Goal: Check status: Check status

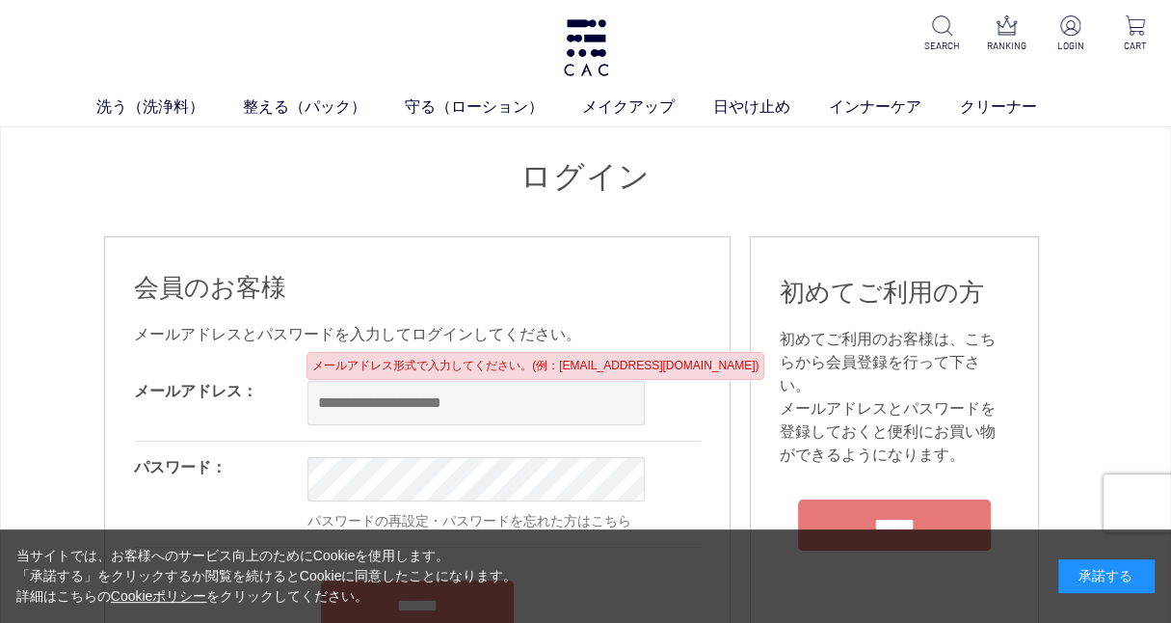
type input "**********"
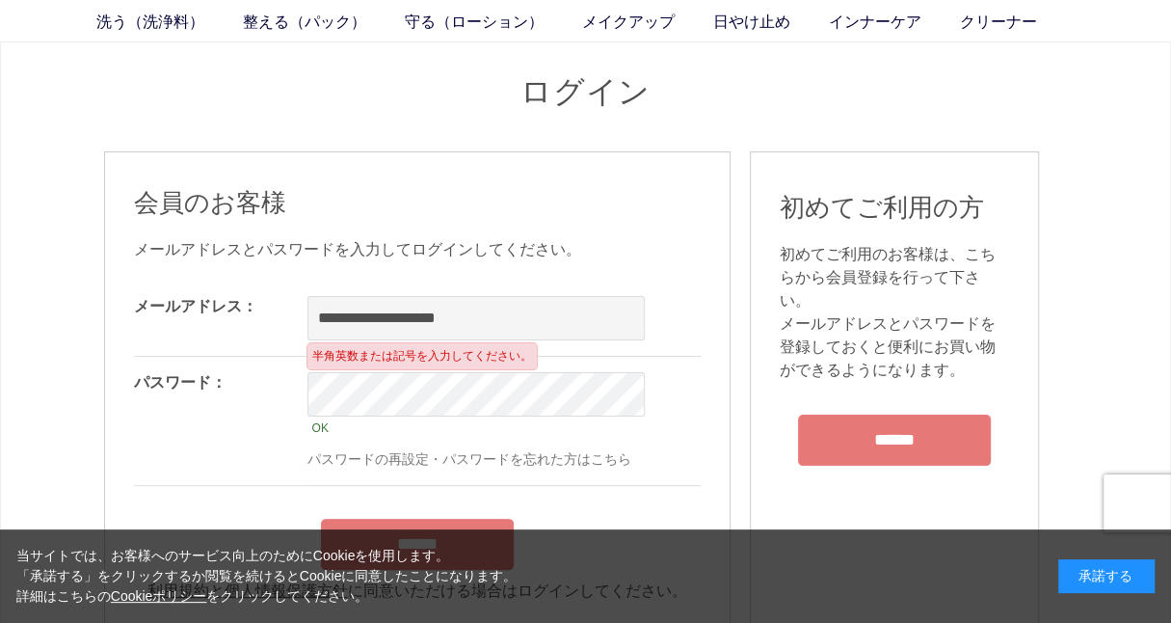
scroll to position [289, 0]
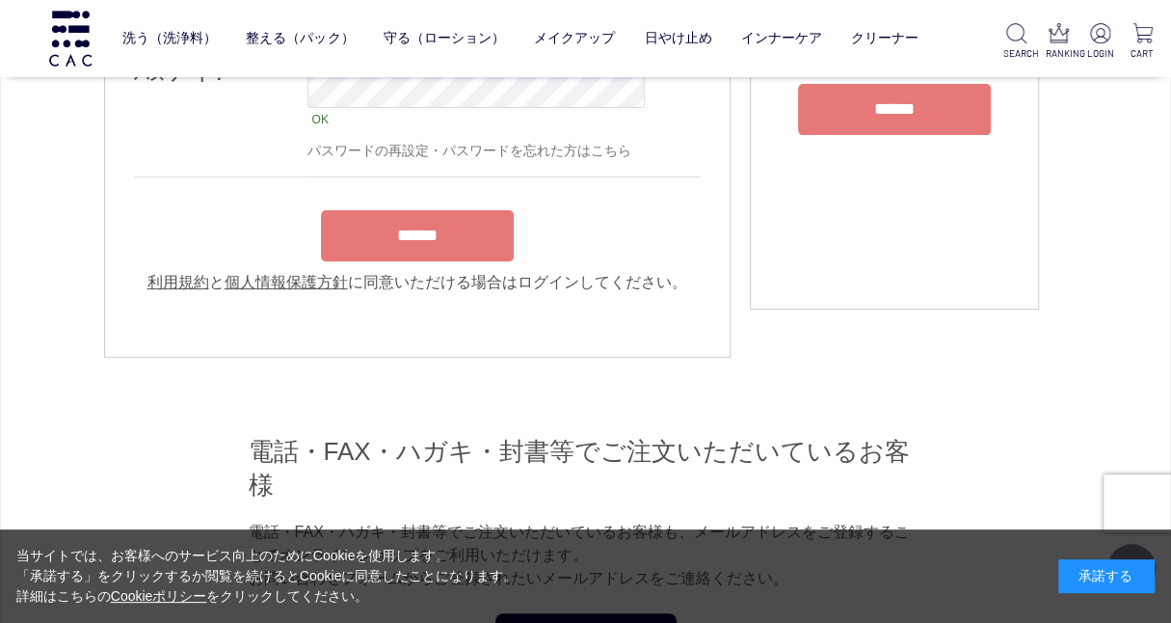
click at [411, 226] on input "******" at bounding box center [417, 235] width 193 height 51
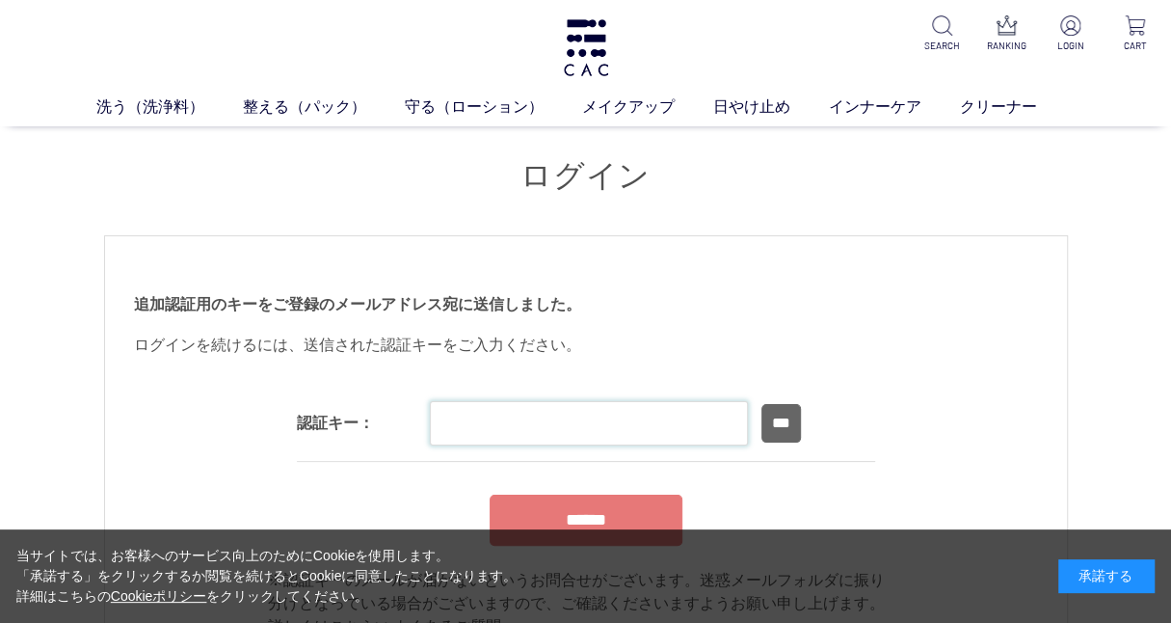
click at [509, 404] on input "text" at bounding box center [589, 423] width 318 height 44
paste input "******"
type input "******"
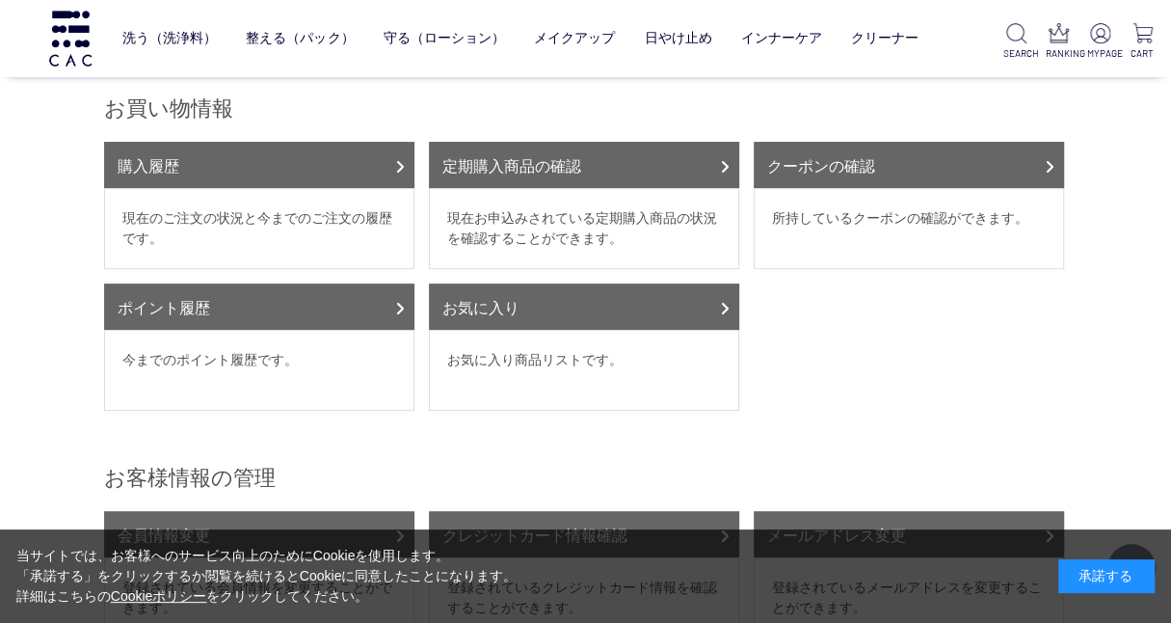
scroll to position [193, 0]
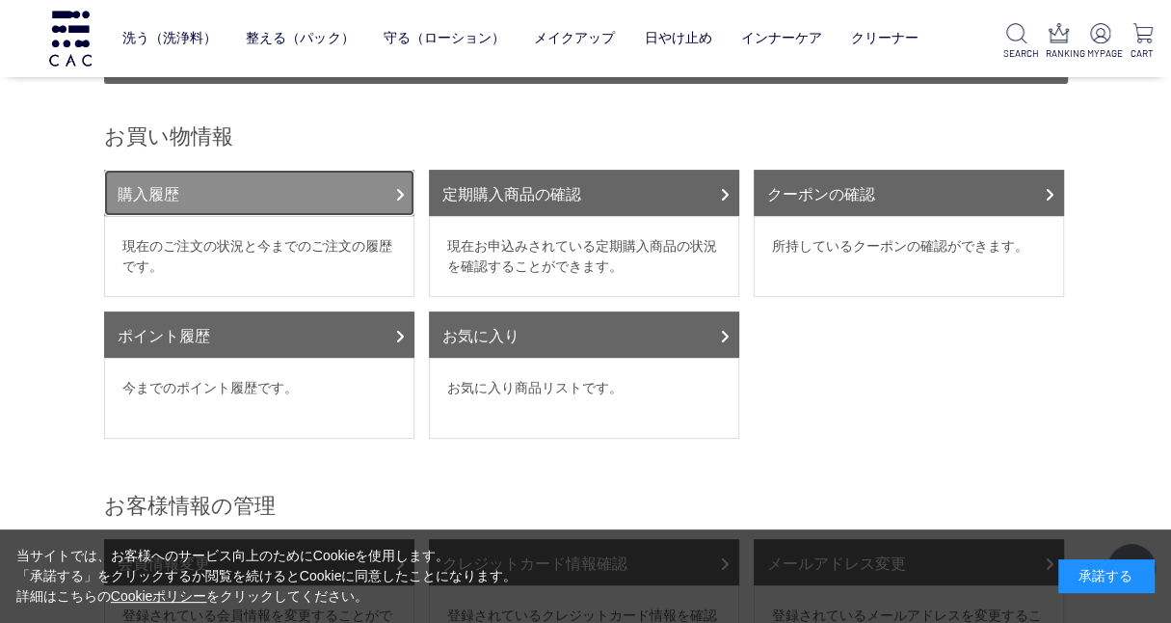
click at [298, 170] on link "購入履歴" at bounding box center [259, 193] width 310 height 46
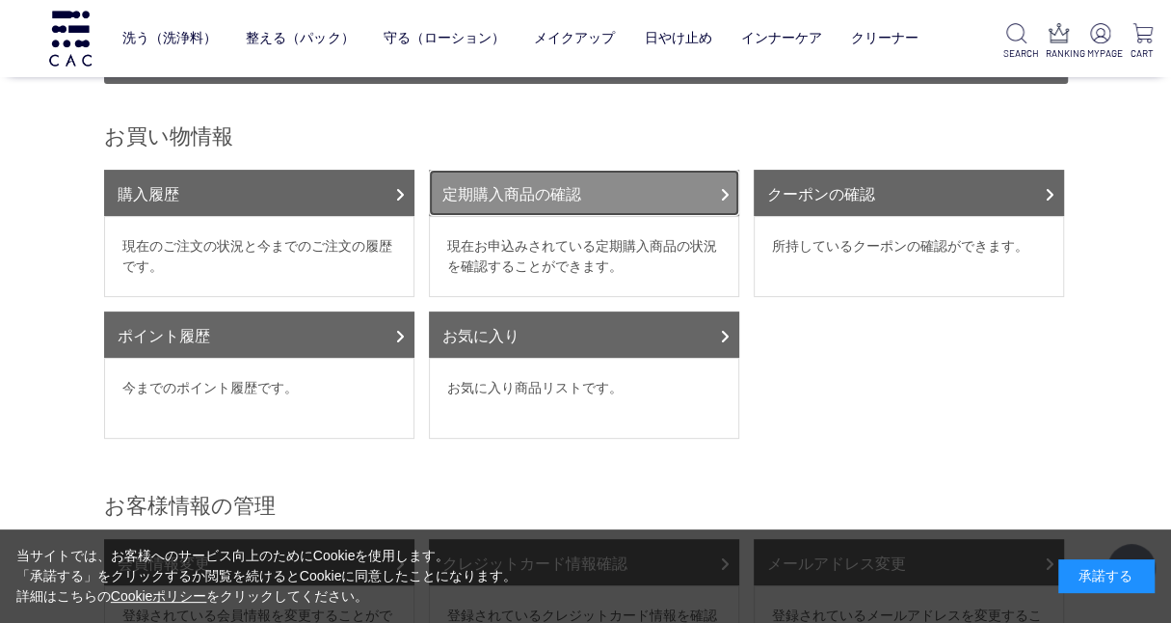
click at [549, 172] on link "定期購入商品の確認" at bounding box center [584, 193] width 310 height 46
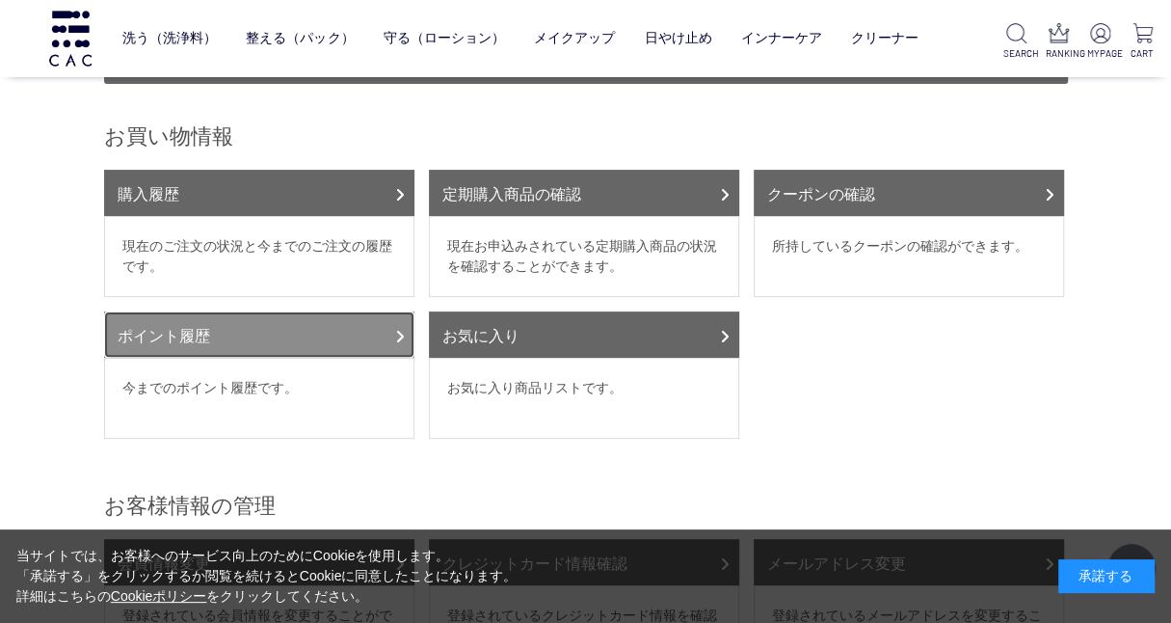
click at [232, 311] on link "ポイント履歴" at bounding box center [259, 334] width 310 height 46
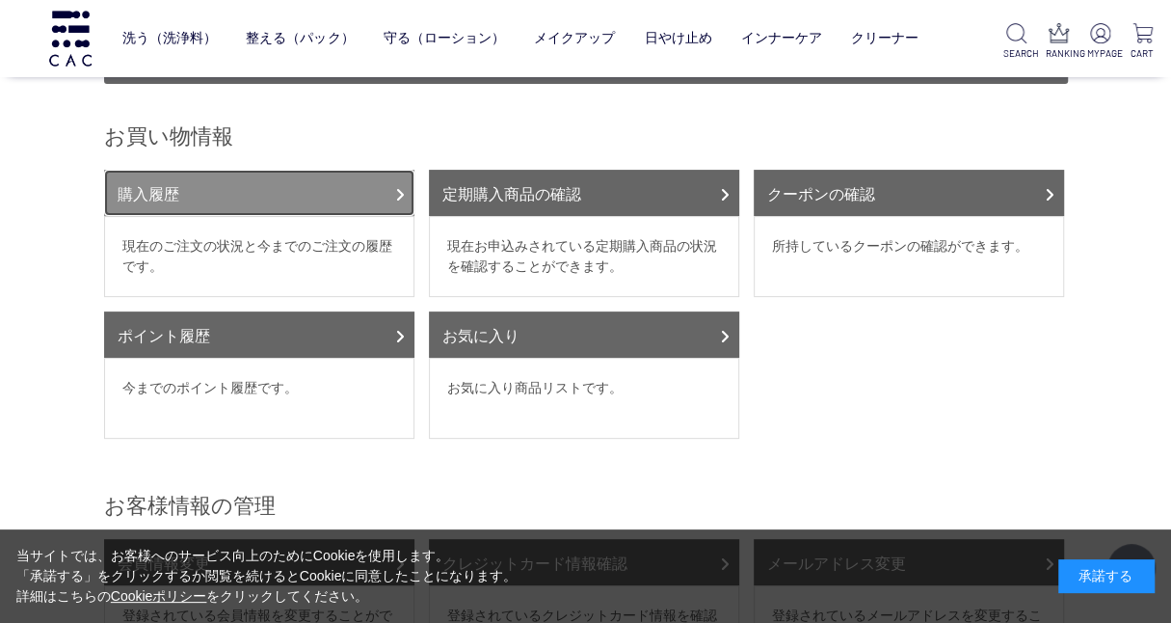
click at [199, 170] on link "購入履歴" at bounding box center [259, 193] width 310 height 46
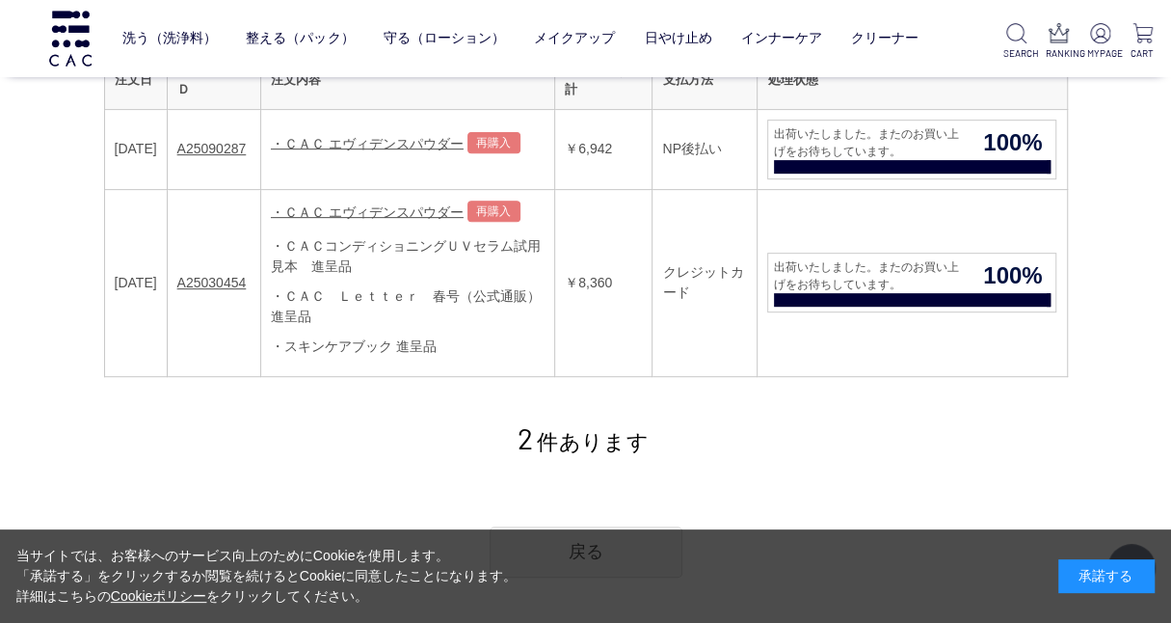
scroll to position [289, 0]
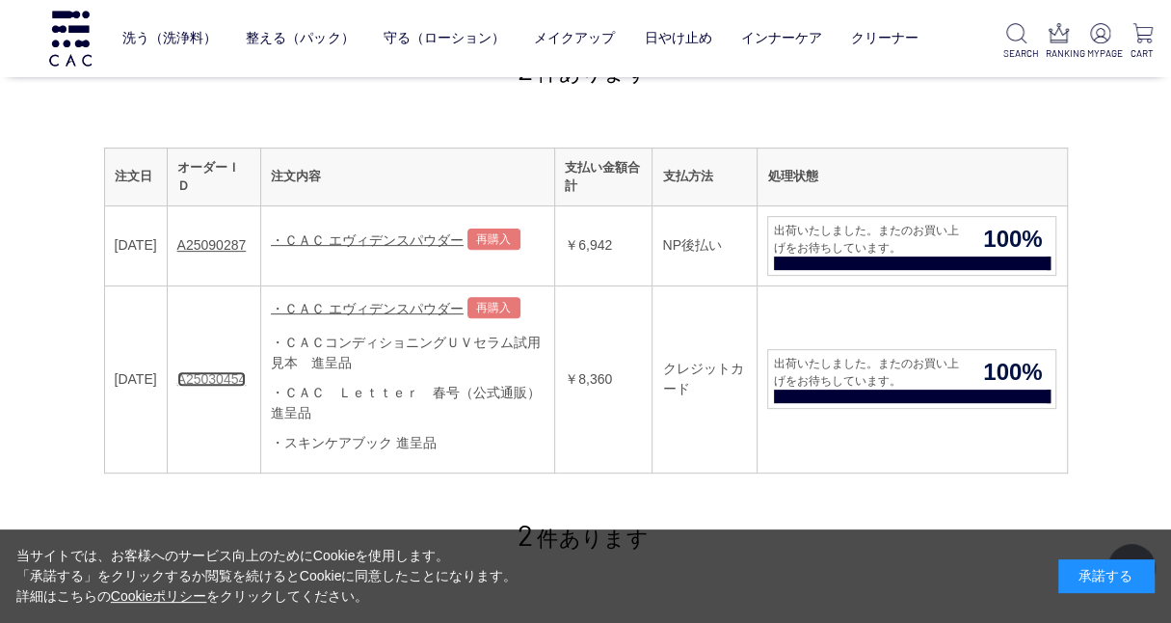
click at [247, 371] on link "A25030454" at bounding box center [211, 378] width 69 height 15
click at [358, 236] on link "・ＣＡＣ エヴィデンスパウダー" at bounding box center [367, 238] width 193 height 15
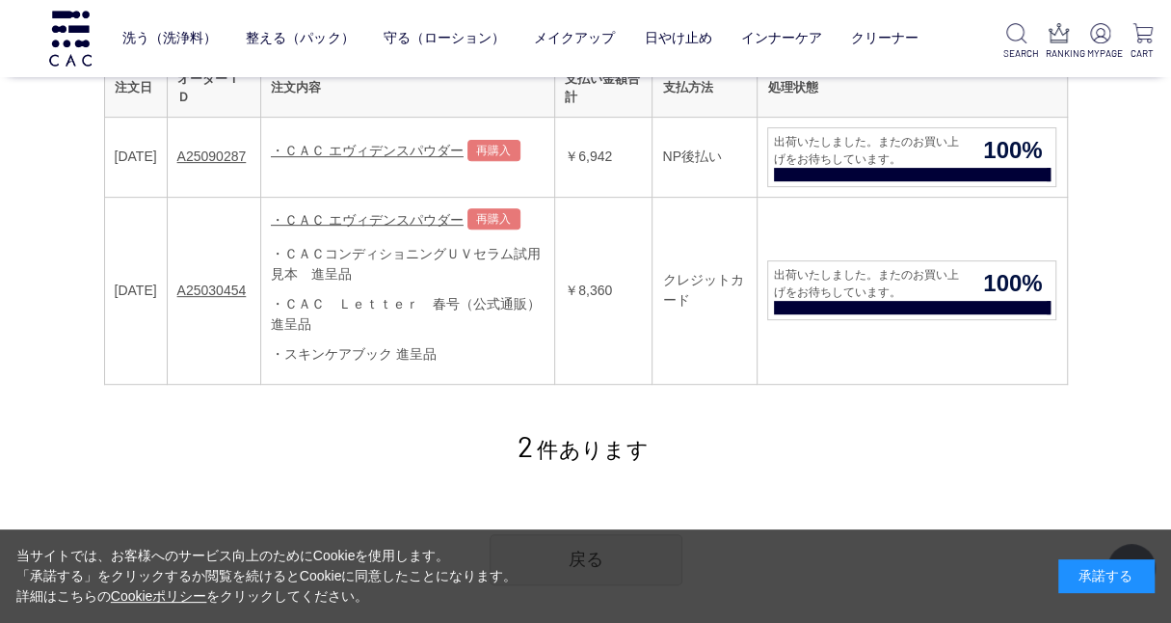
scroll to position [385, 0]
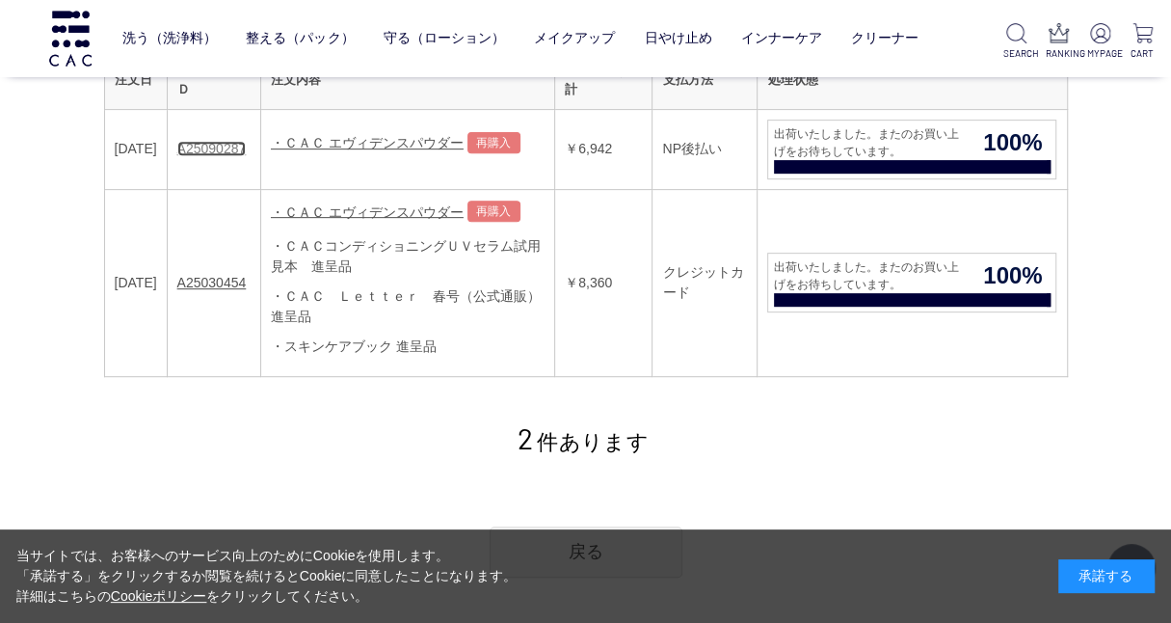
click at [231, 143] on link "A25090287" at bounding box center [211, 148] width 69 height 15
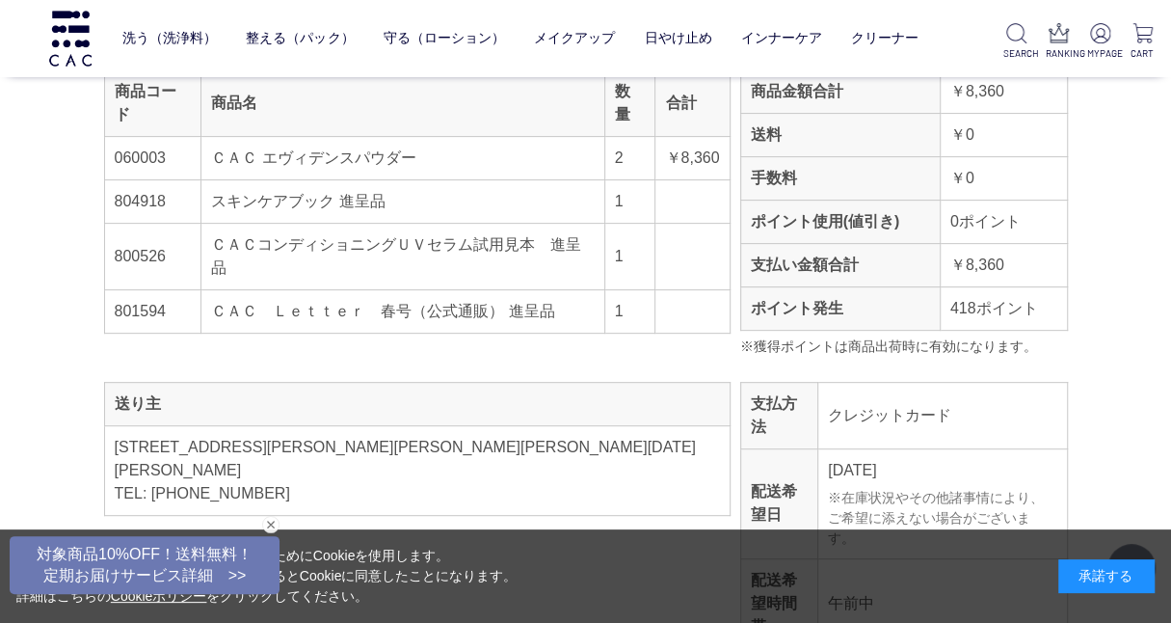
scroll to position [289, 0]
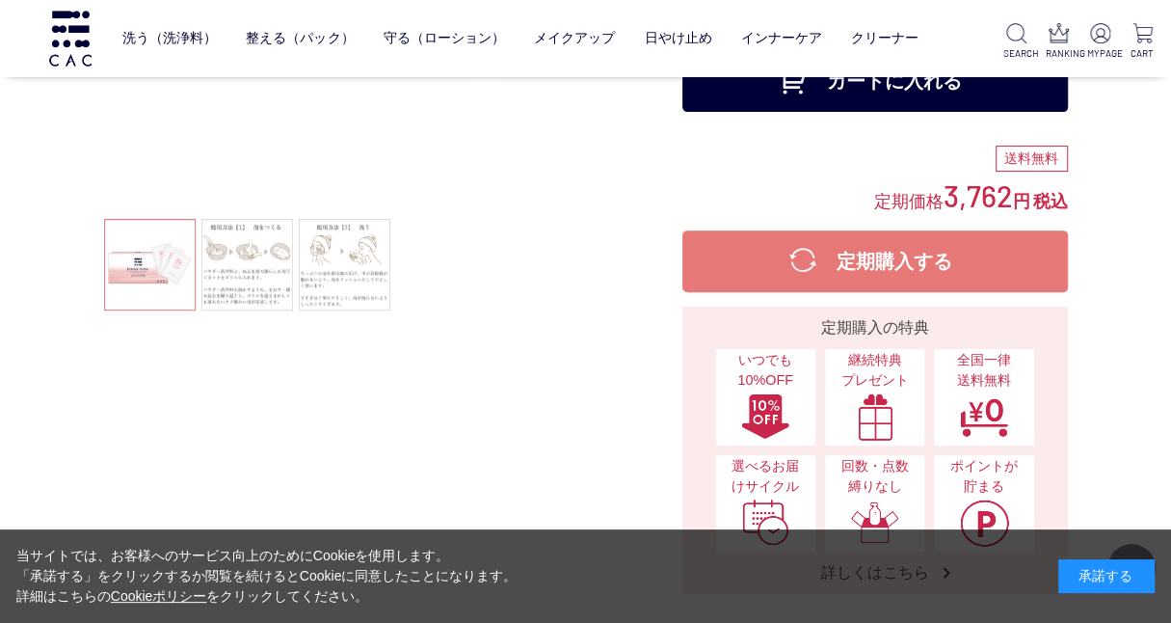
scroll to position [481, 0]
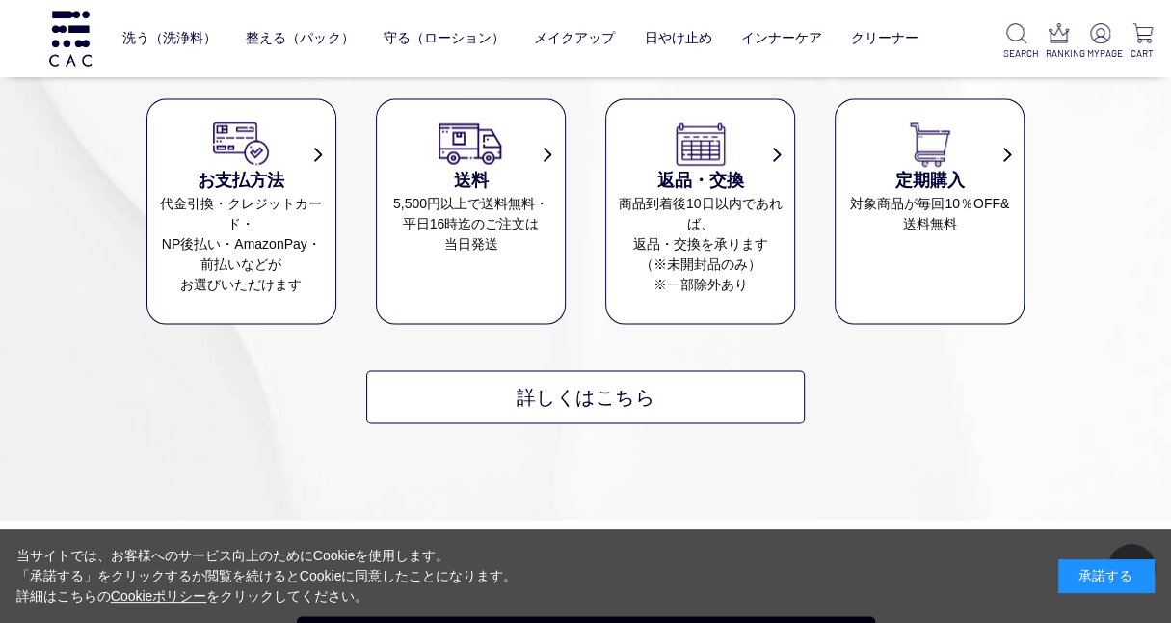
scroll to position [1927, 0]
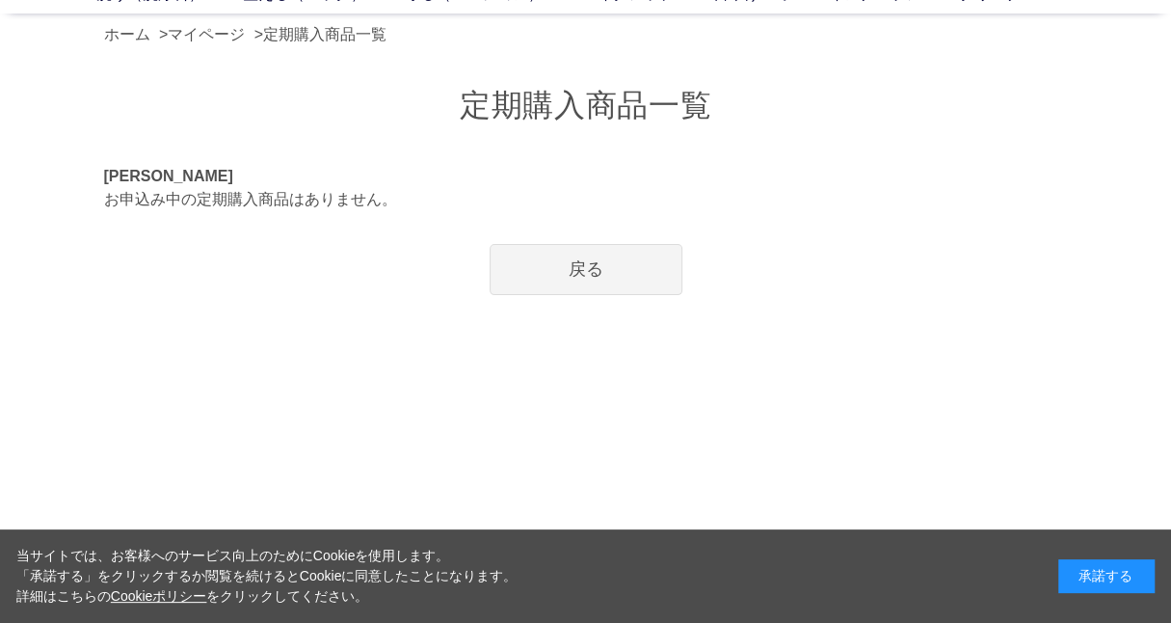
scroll to position [95, 0]
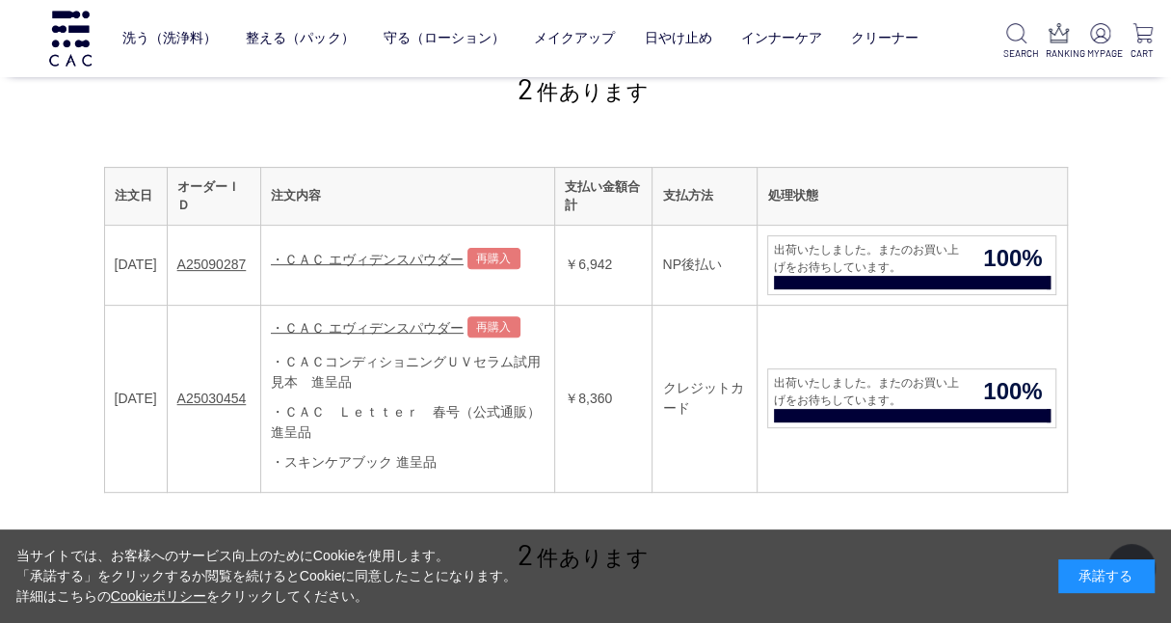
scroll to position [385, 0]
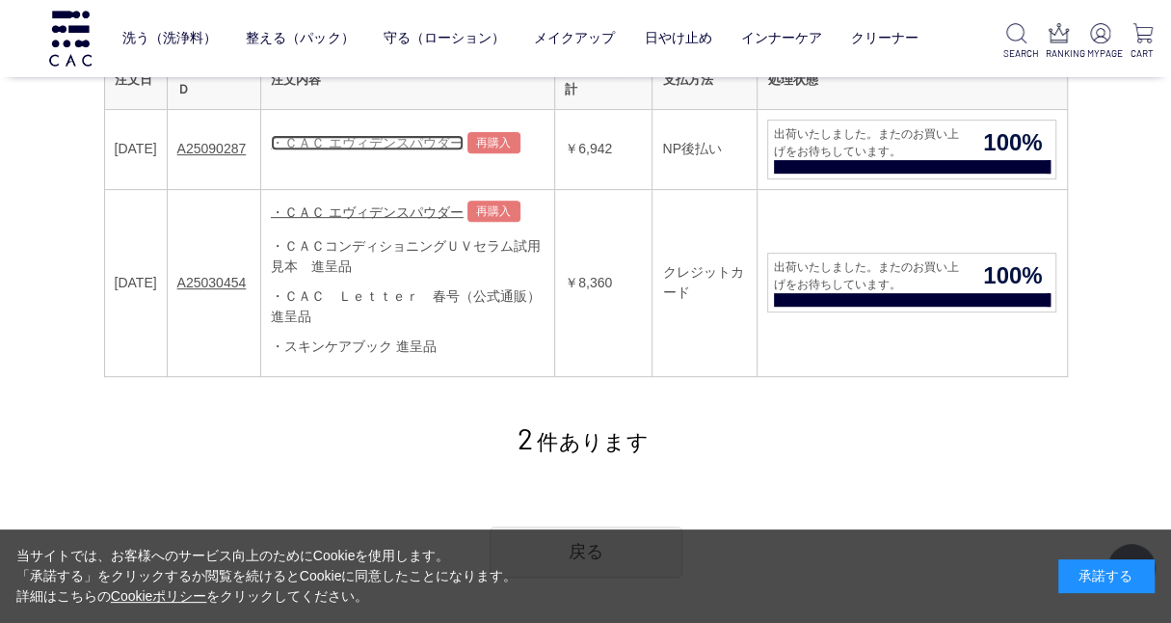
click at [385, 144] on link "・ＣＡＣ エヴィデンスパウダー" at bounding box center [367, 142] width 193 height 15
click at [236, 146] on link "A25090287" at bounding box center [211, 148] width 69 height 15
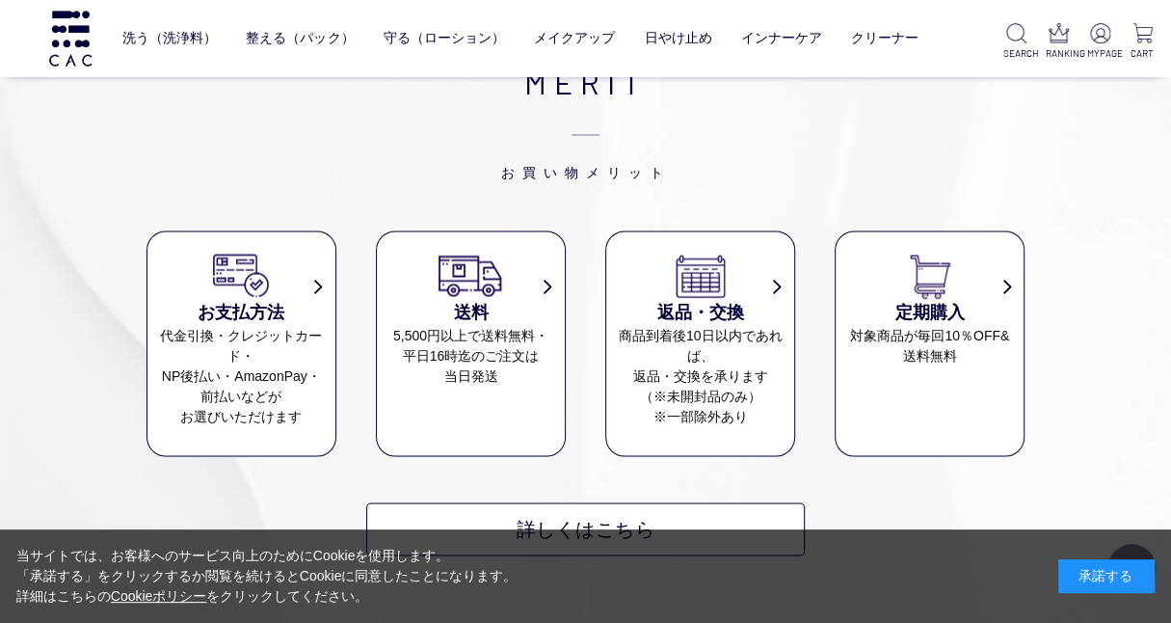
scroll to position [1927, 0]
